Goal: Transaction & Acquisition: Purchase product/service

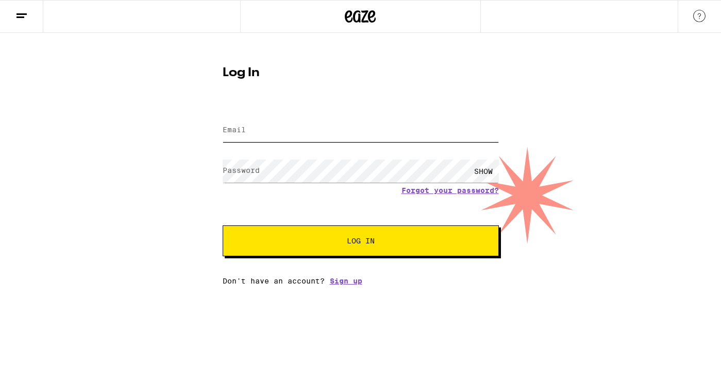
click at [296, 120] on input "Email" at bounding box center [361, 130] width 276 height 23
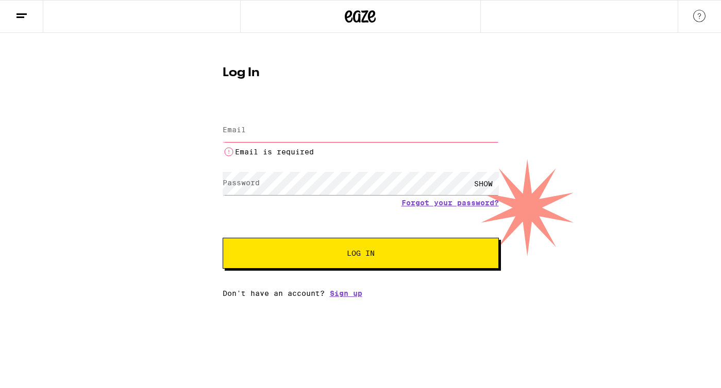
type input "[EMAIL_ADDRESS][DOMAIN_NAME]"
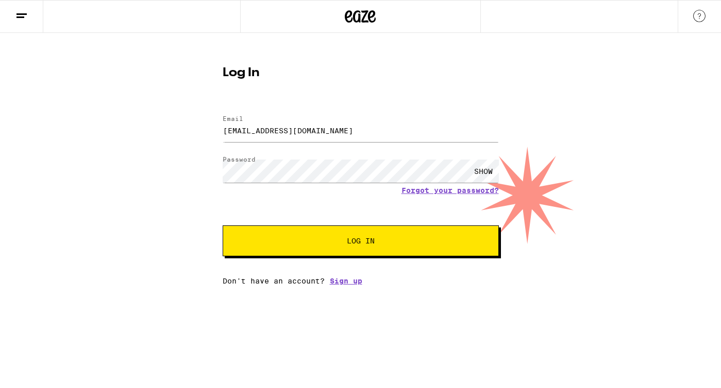
click at [320, 247] on button "Log In" at bounding box center [361, 241] width 276 height 31
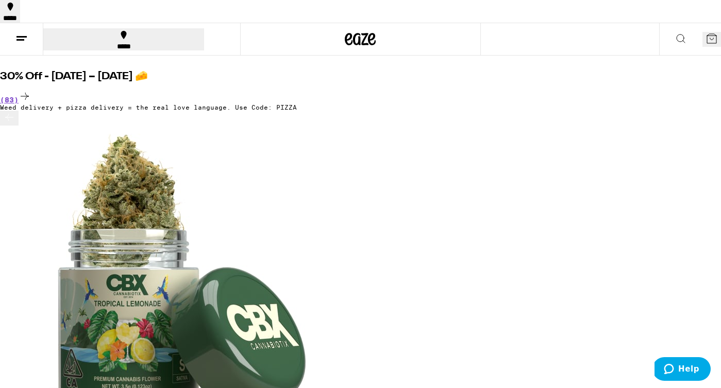
scroll to position [0, 8]
click at [31, 90] on icon at bounding box center [25, 96] width 12 height 12
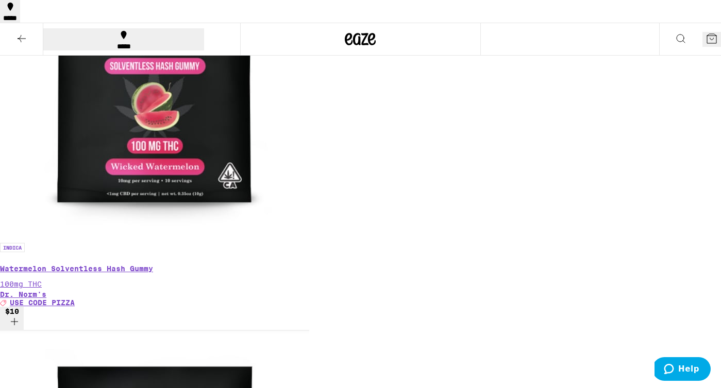
scroll to position [3694, 0]
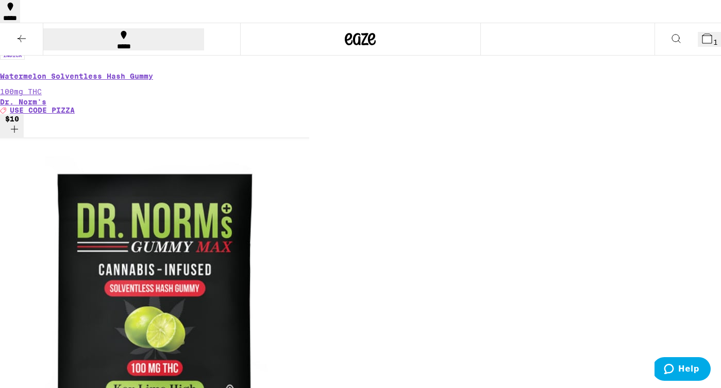
scroll to position [3917, 0]
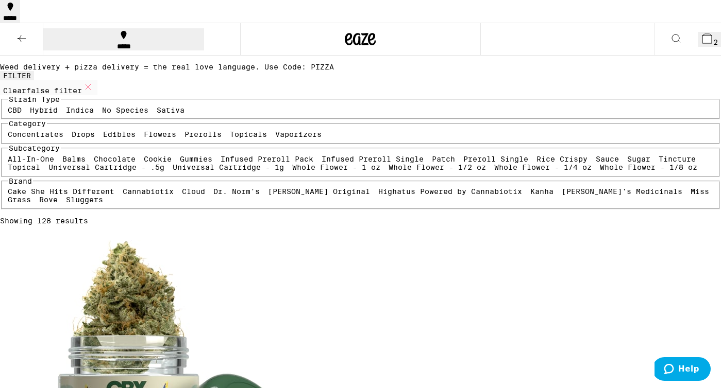
click at [184, 139] on label "Prerolls" at bounding box center [202, 134] width 37 height 8
click at [186, 132] on input "Prerolls" at bounding box center [186, 132] width 1 height 1
checkbox input "true"
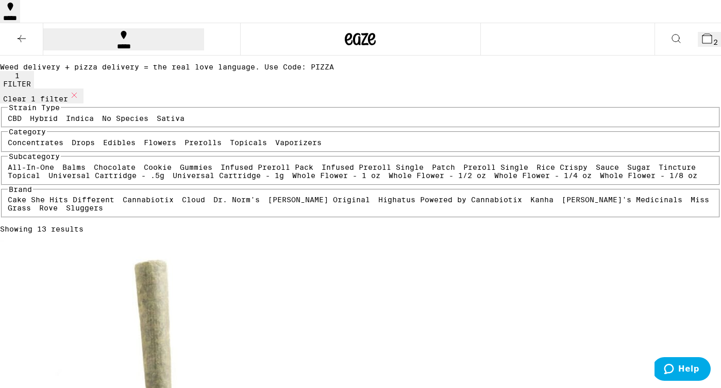
click at [123, 43] on div "*****" at bounding box center [123, 46] width 155 height 7
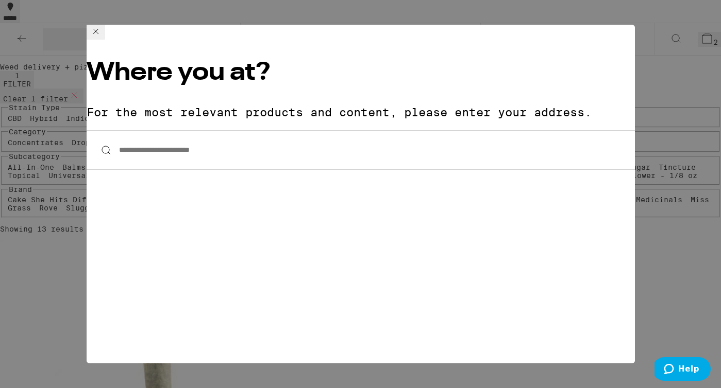
click at [193, 130] on input "**********" at bounding box center [361, 150] width 548 height 40
click at [102, 38] on icon at bounding box center [96, 31] width 12 height 12
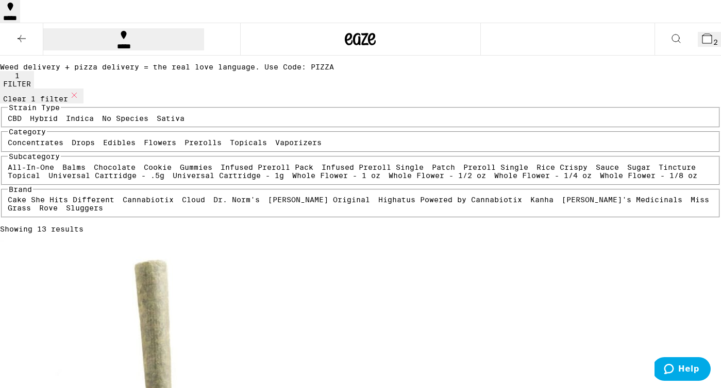
click at [19, 23] on button at bounding box center [21, 39] width 43 height 32
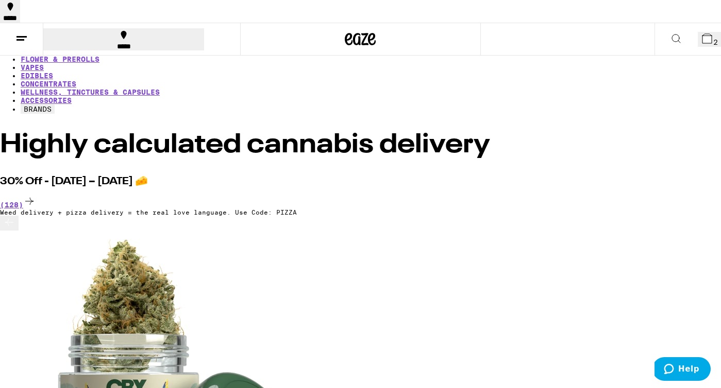
click at [23, 47] on link "HOME" at bounding box center [30, 43] width 19 height 8
click at [90, 28] on button "*****" at bounding box center [123, 39] width 161 height 22
click at [655, 16] on div "**********" at bounding box center [360, 194] width 721 height 388
click at [366, 30] on icon at bounding box center [360, 39] width 31 height 19
click at [77, 43] on div "*****" at bounding box center [123, 46] width 155 height 7
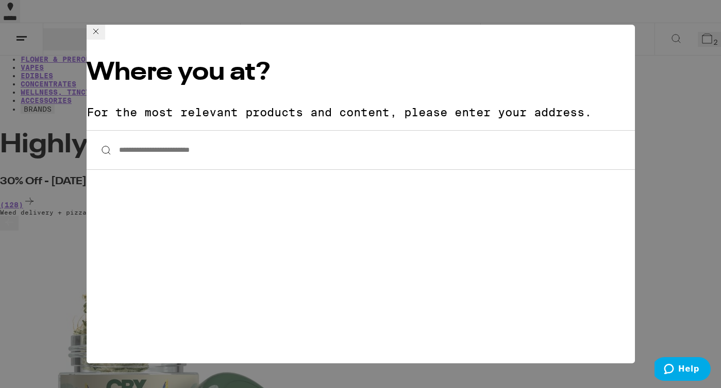
click at [196, 130] on input "**********" at bounding box center [361, 150] width 548 height 40
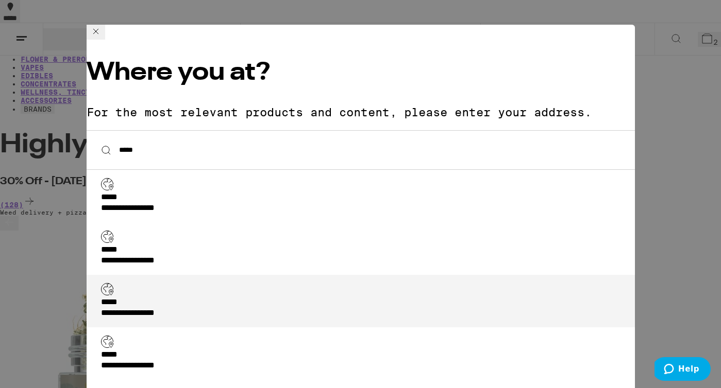
click at [232, 298] on div "**********" at bounding box center [363, 309] width 525 height 22
type input "**********"
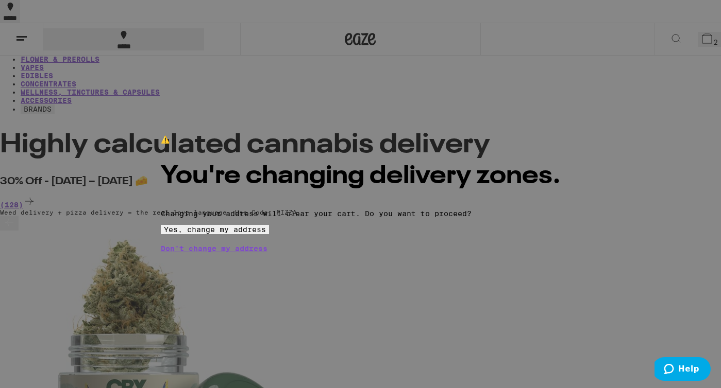
click at [266, 234] on span "Yes, change my address" at bounding box center [215, 230] width 102 height 8
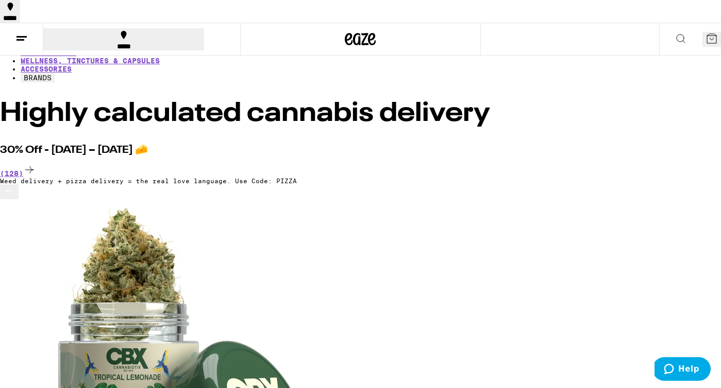
click at [705, 32] on icon at bounding box center [711, 38] width 12 height 12
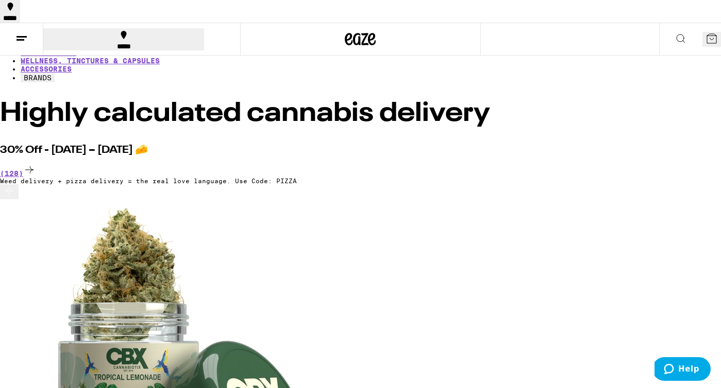
click at [30, 23] on button at bounding box center [21, 39] width 43 height 32
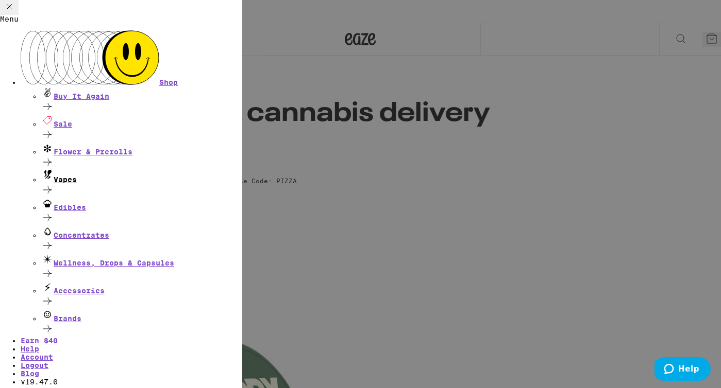
scroll to position [57, 0]
click at [53, 353] on link "Account" at bounding box center [37, 357] width 32 height 8
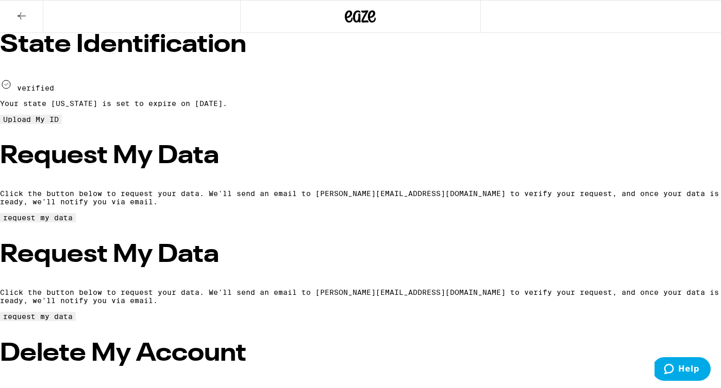
scroll to position [181, 0]
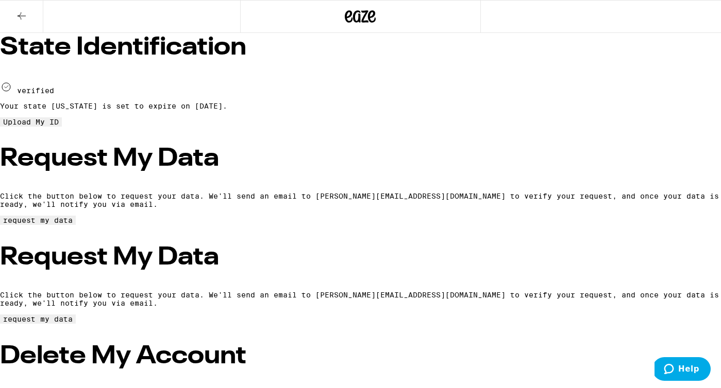
click at [59, 118] on span "Upload My ID" at bounding box center [31, 122] width 56 height 8
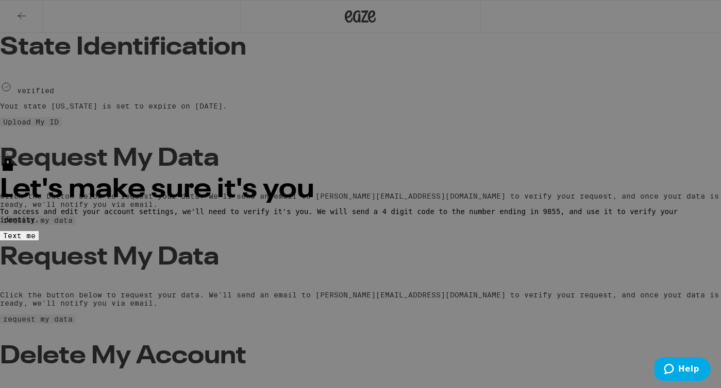
click at [10, 148] on icon at bounding box center [5, 152] width 10 height 9
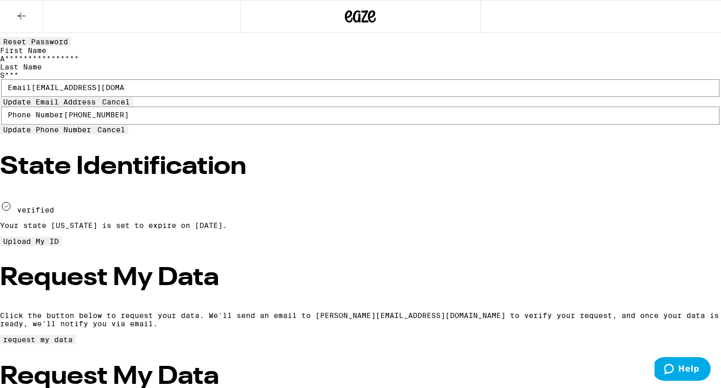
scroll to position [0, 0]
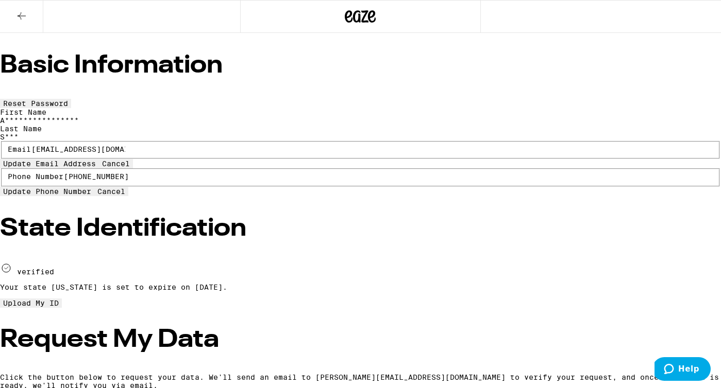
click at [59, 299] on span "Upload My ID" at bounding box center [31, 303] width 56 height 8
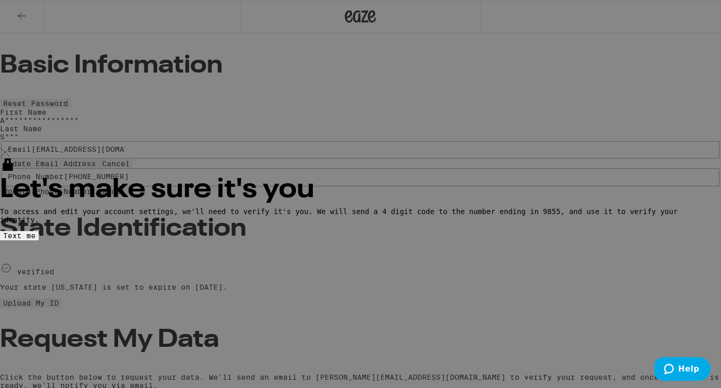
click at [39, 231] on button "Text me" at bounding box center [19, 235] width 39 height 9
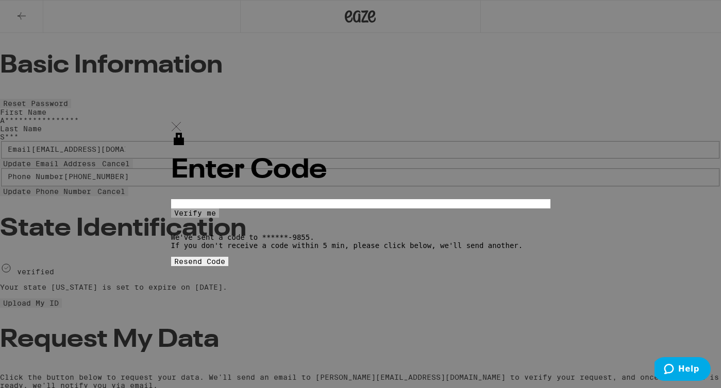
click at [266, 199] on input "OTP Code" at bounding box center [218, 203] width 95 height 9
type input "3"
type input "6"
type input "9"
type input "4"
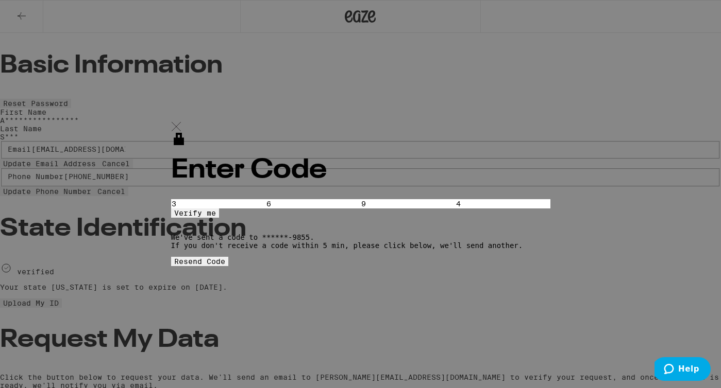
click at [216, 209] on span "Verify me" at bounding box center [195, 213] width 42 height 8
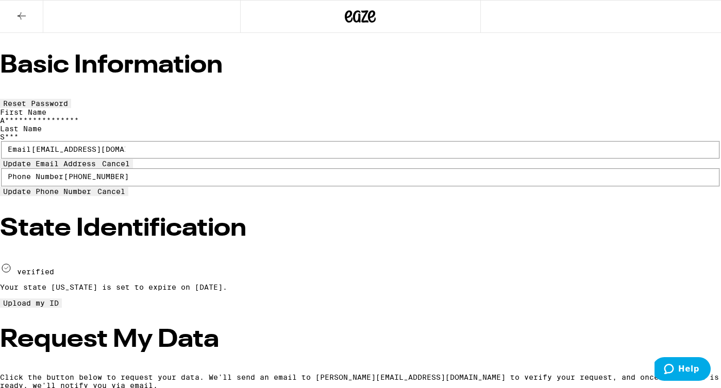
click at [59, 299] on span "Upload my ID" at bounding box center [31, 303] width 56 height 8
click at [24, 13] on icon at bounding box center [21, 16] width 12 height 12
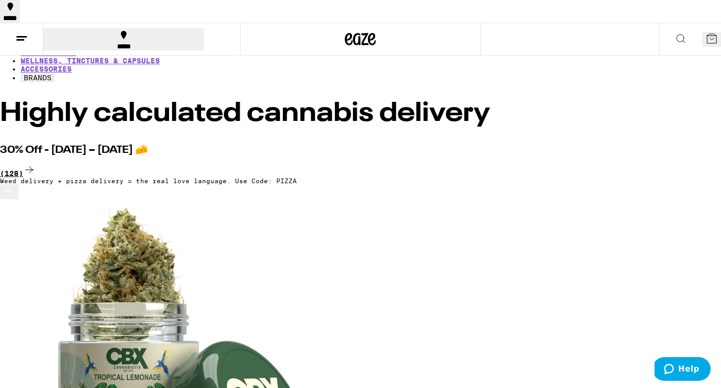
click at [36, 164] on icon at bounding box center [29, 170] width 12 height 12
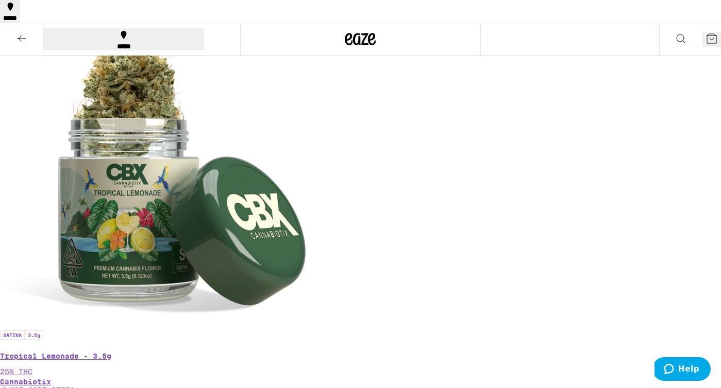
scroll to position [252, 0]
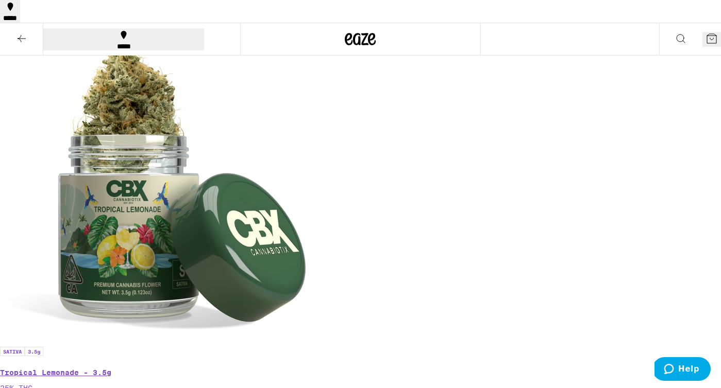
scroll to position [199, 0]
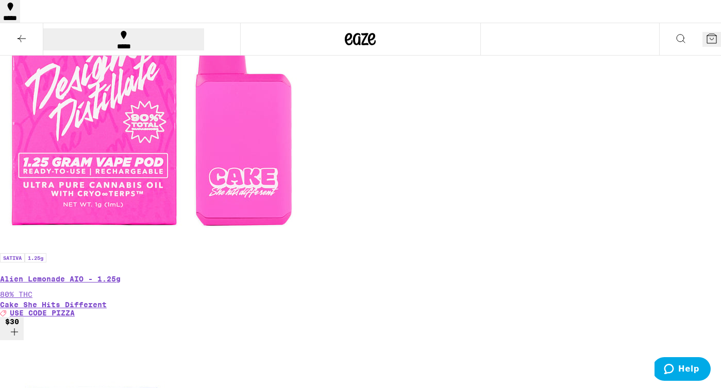
scroll to position [301, 0]
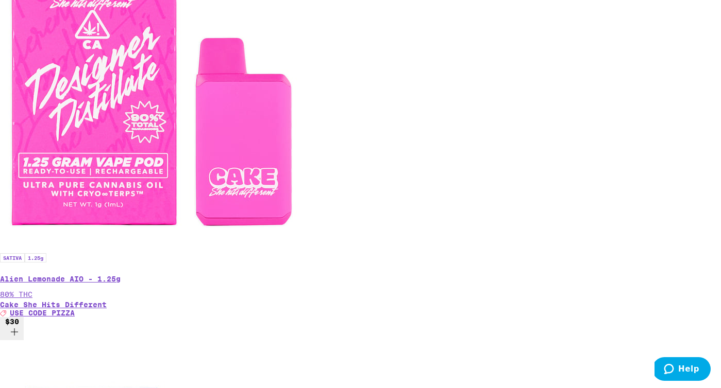
scroll to position [382, 0]
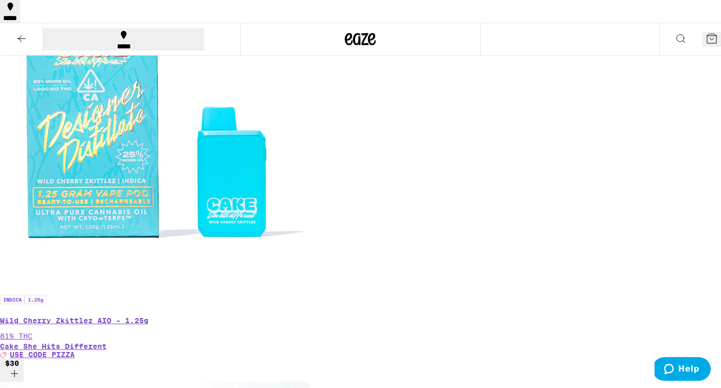
scroll to position [668, 0]
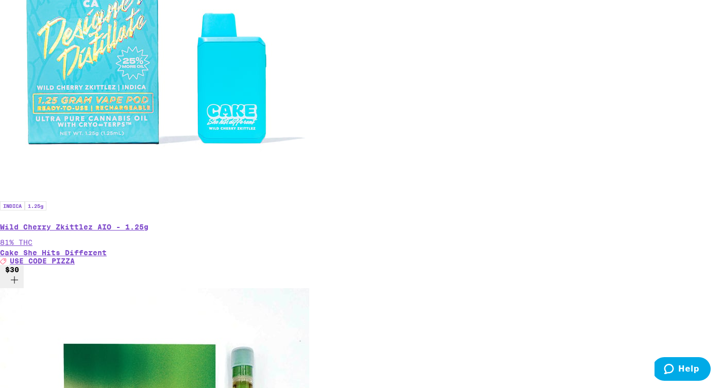
scroll to position [824, 0]
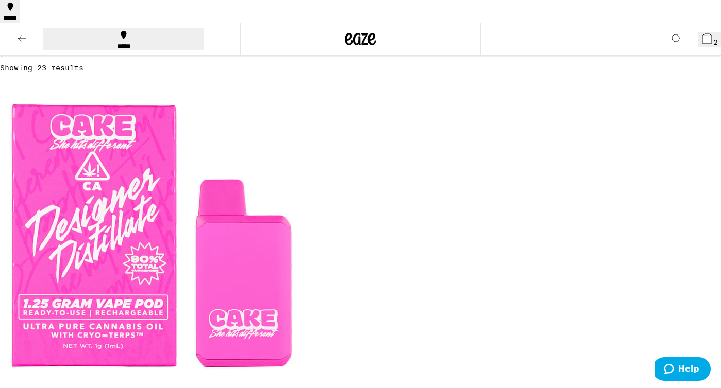
scroll to position [154, 0]
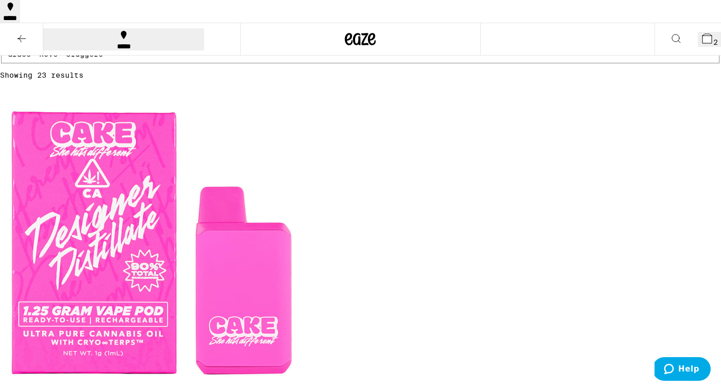
checkbox input "false"
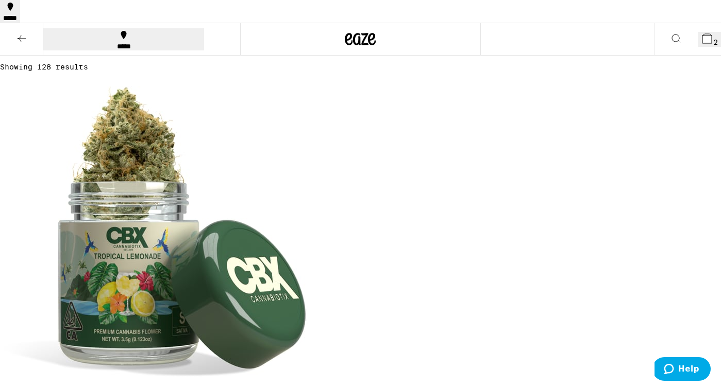
checkbox input "true"
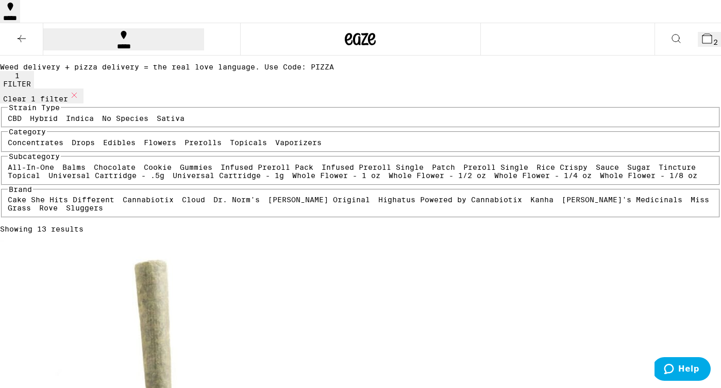
click at [21, 35] on icon at bounding box center [22, 38] width 8 height 7
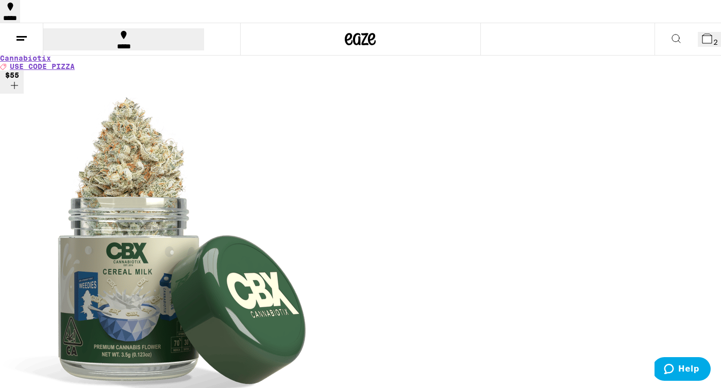
scroll to position [546, 0]
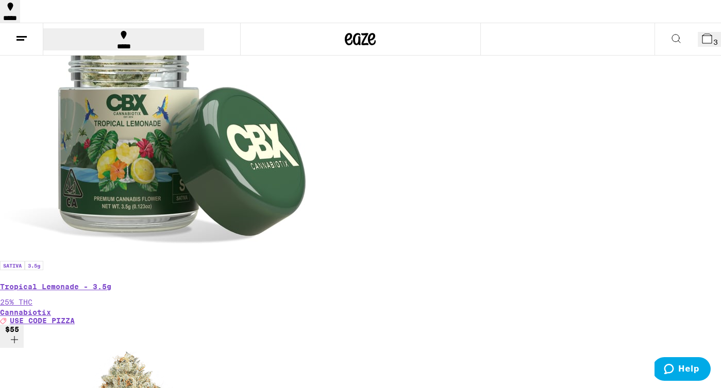
scroll to position [0, 0]
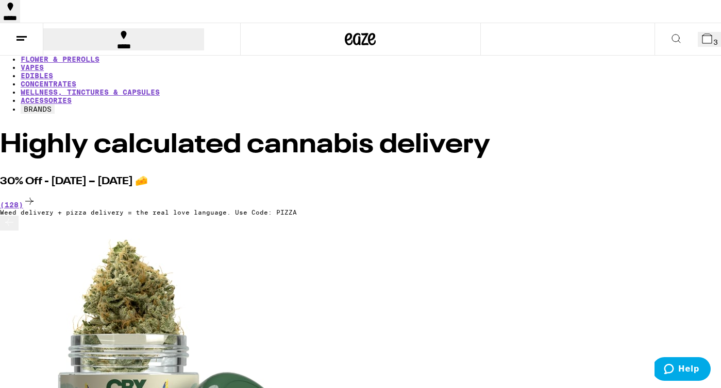
click at [39, 48] on link "SALE" at bounding box center [30, 51] width 19 height 8
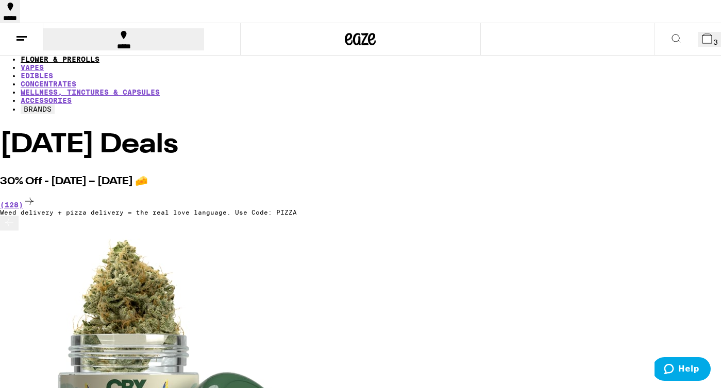
click at [99, 55] on link "FLOWER & PREROLLS" at bounding box center [60, 59] width 79 height 8
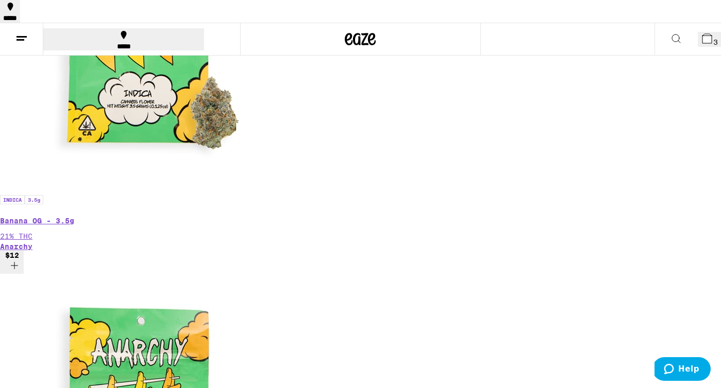
scroll to position [747, 0]
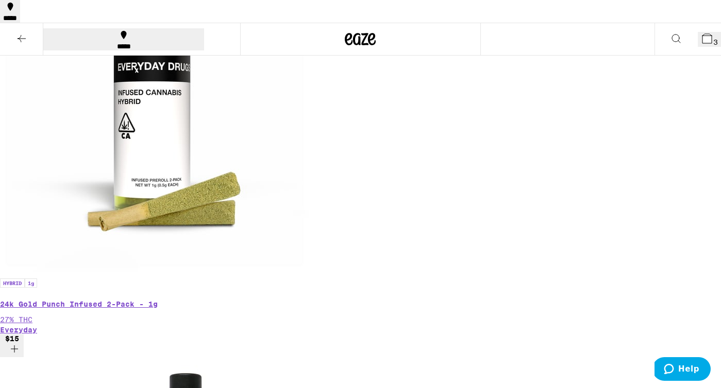
scroll to position [1816, 0]
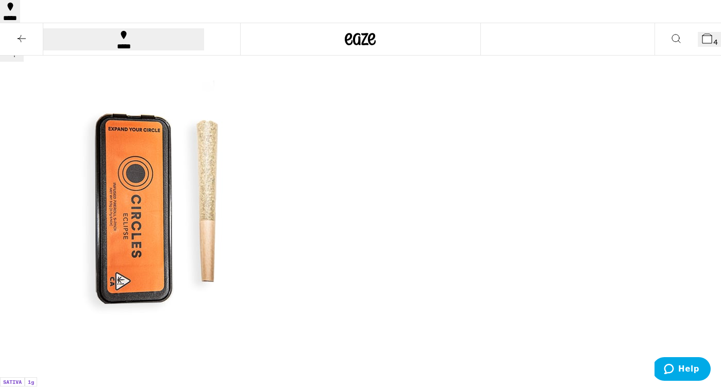
scroll to position [3487, 0]
click at [697, 32] on button "5" at bounding box center [708, 39] width 23 height 15
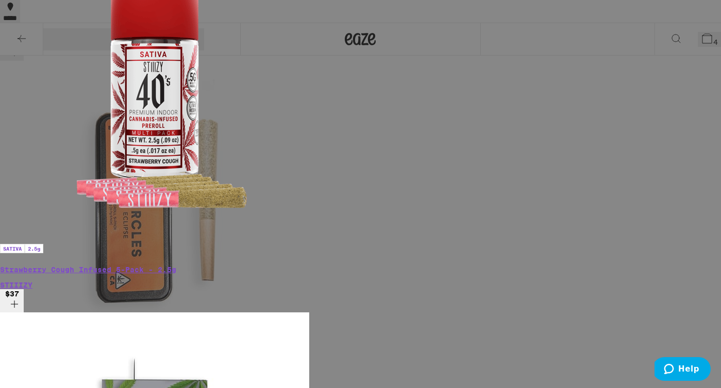
scroll to position [161, 0]
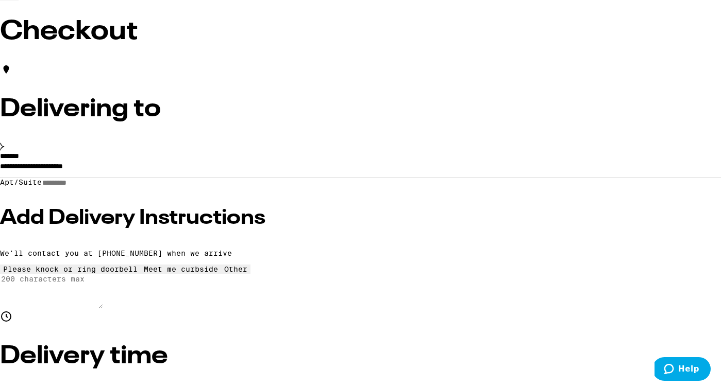
scroll to position [65, 0]
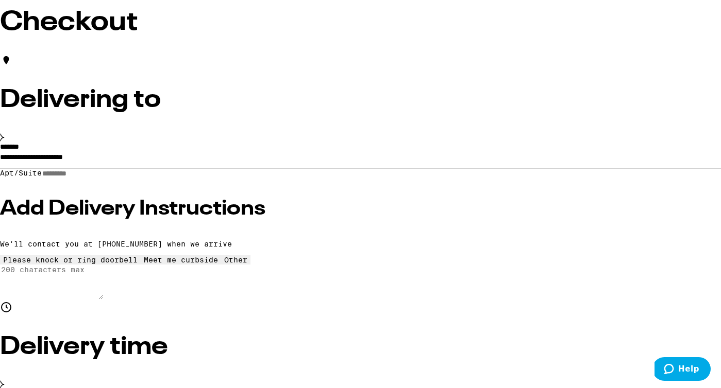
click at [115, 178] on input "Apt/Suite" at bounding box center [78, 173] width 73 height 9
click at [84, 168] on input "**********" at bounding box center [360, 160] width 721 height 18
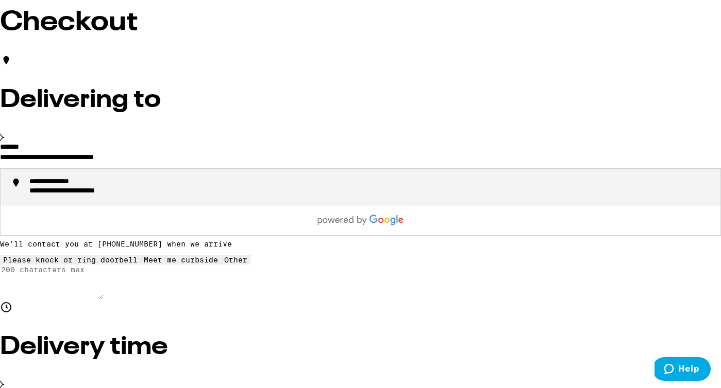
click at [99, 188] on div "**********" at bounding box center [64, 183] width 70 height 10
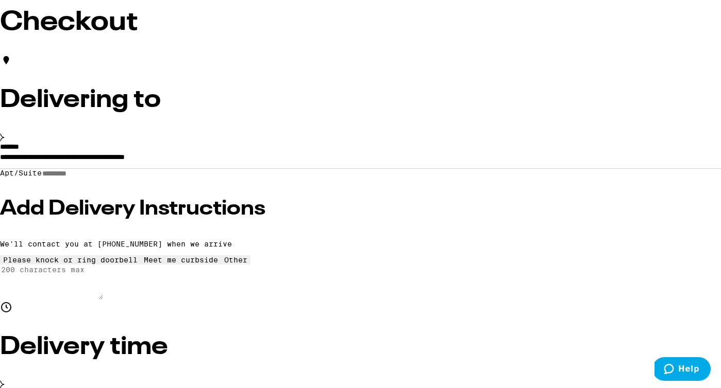
type input "**********"
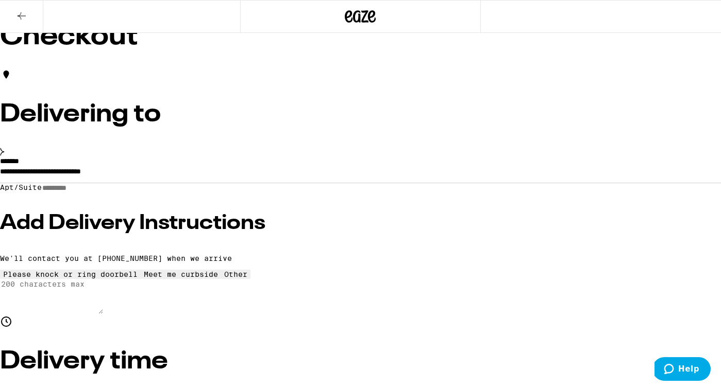
scroll to position [45, 0]
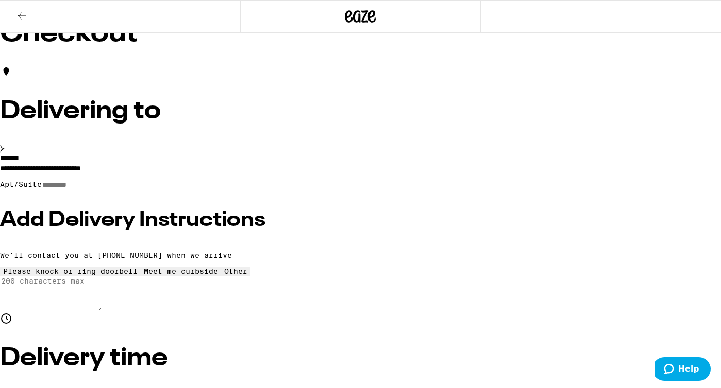
click at [115, 190] on input "Apt/Suite" at bounding box center [78, 185] width 73 height 9
type input "**"
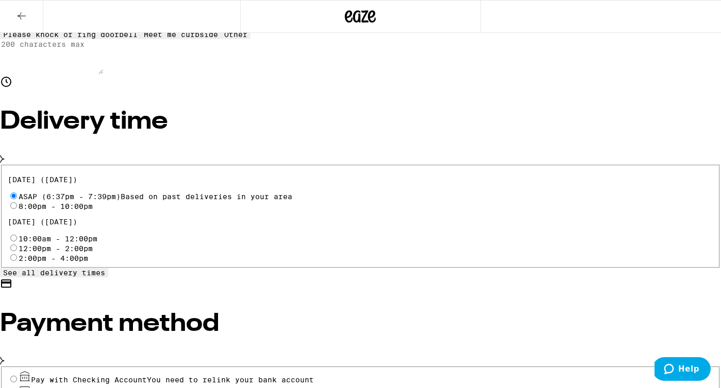
scroll to position [282, 0]
click at [151, 388] on span "Pin required" at bounding box center [179, 394] width 56 height 8
click at [17, 388] on input "Pay with Debit (in person) Pin required" at bounding box center [13, 393] width 7 height 7
radio input "true"
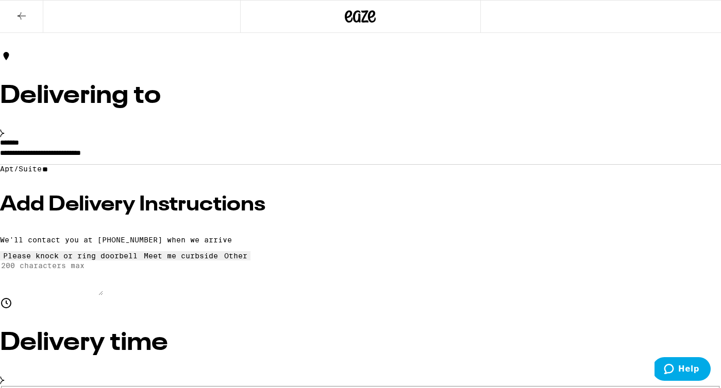
scroll to position [62, 0]
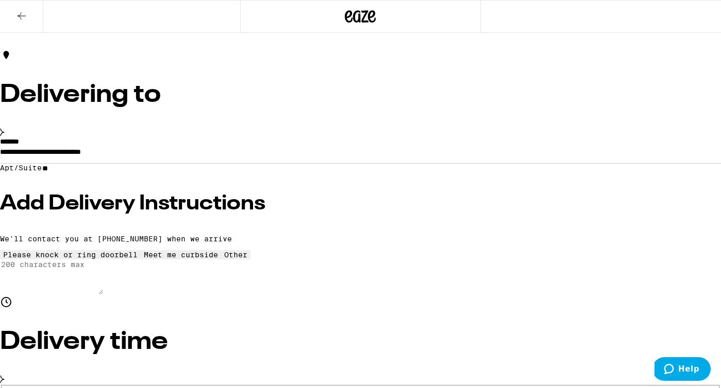
type input "10"
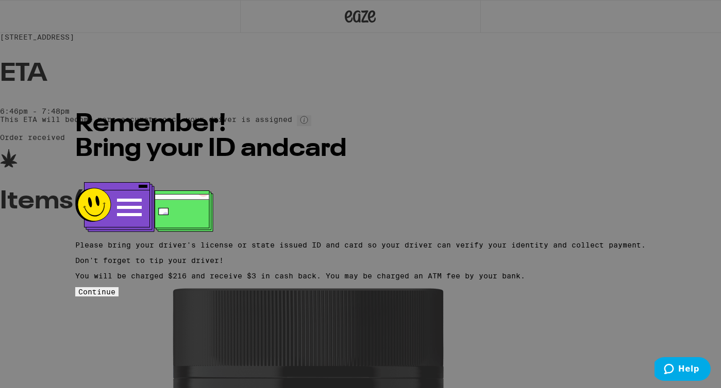
click at [115, 288] on span "Continue" at bounding box center [96, 292] width 37 height 8
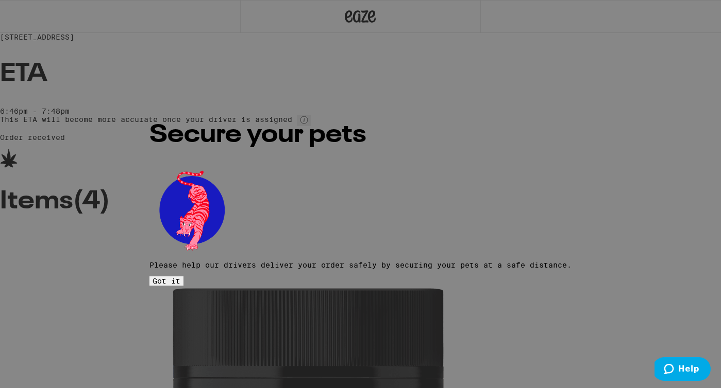
click at [180, 277] on span "Got it" at bounding box center [166, 281] width 28 height 8
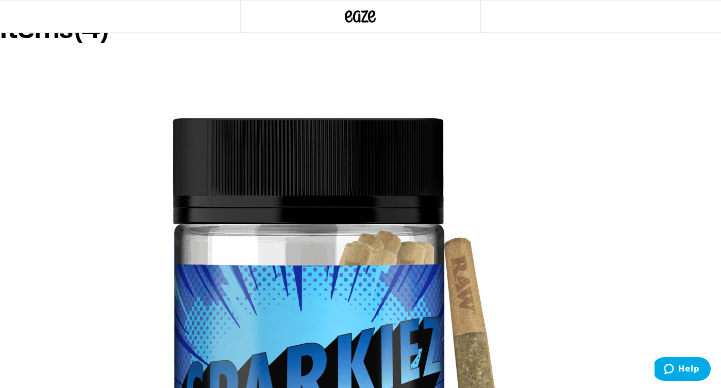
scroll to position [178, 0]
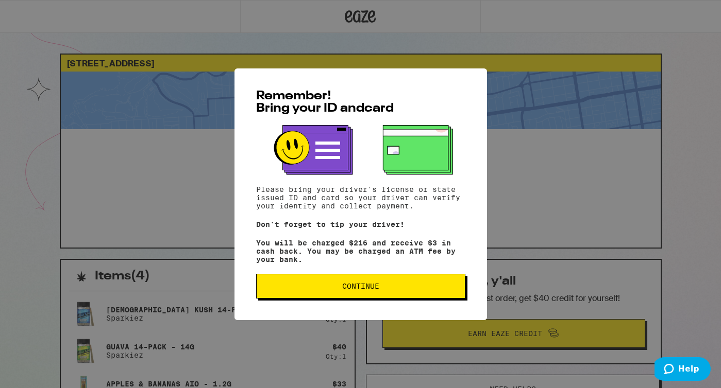
click at [364, 290] on span "Continue" at bounding box center [360, 286] width 37 height 7
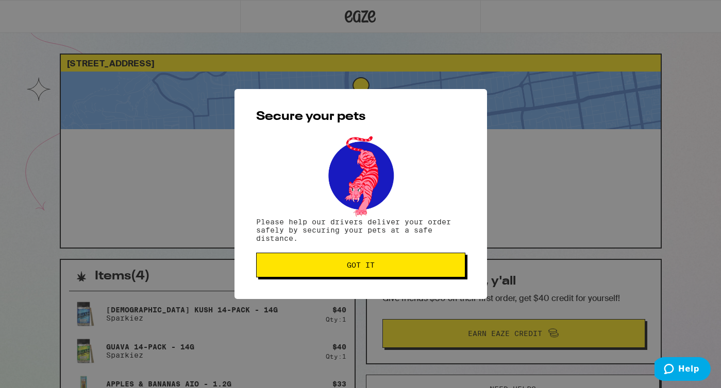
click at [362, 259] on button "Got it" at bounding box center [360, 265] width 209 height 25
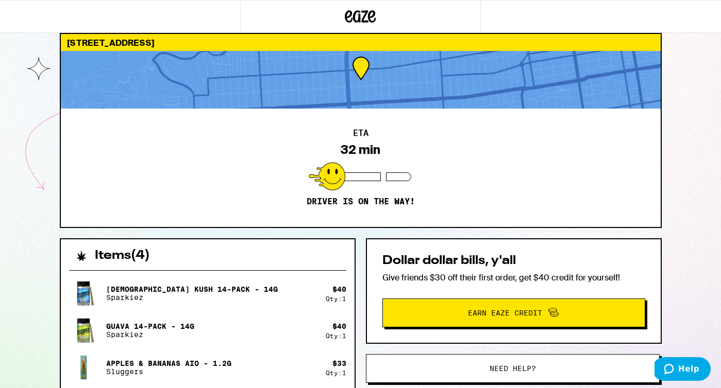
scroll to position [25, 0]
